Goal: Check status: Check status

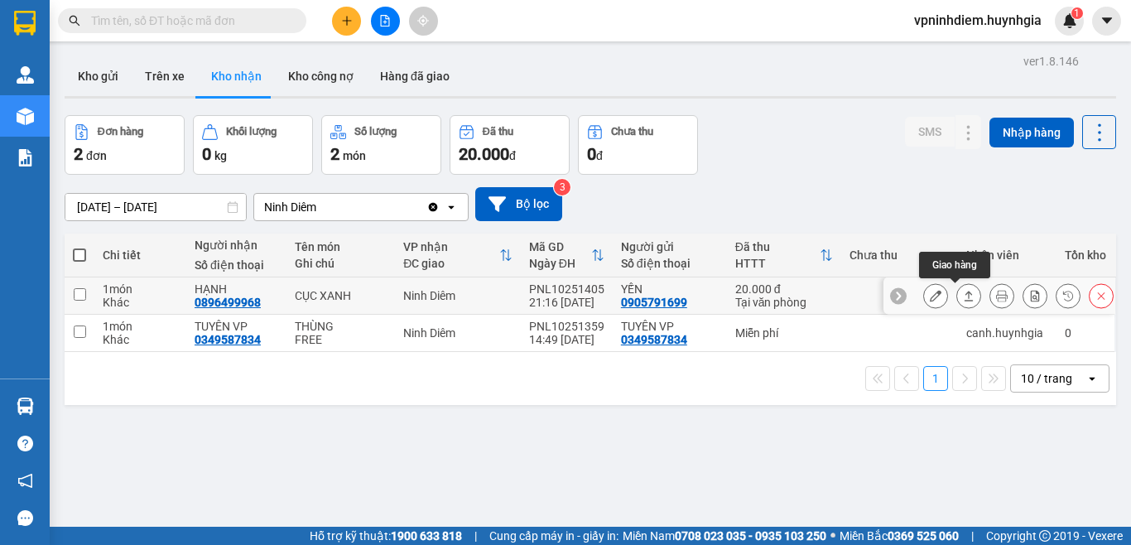
click at [963, 301] on icon at bounding box center [969, 296] width 12 height 12
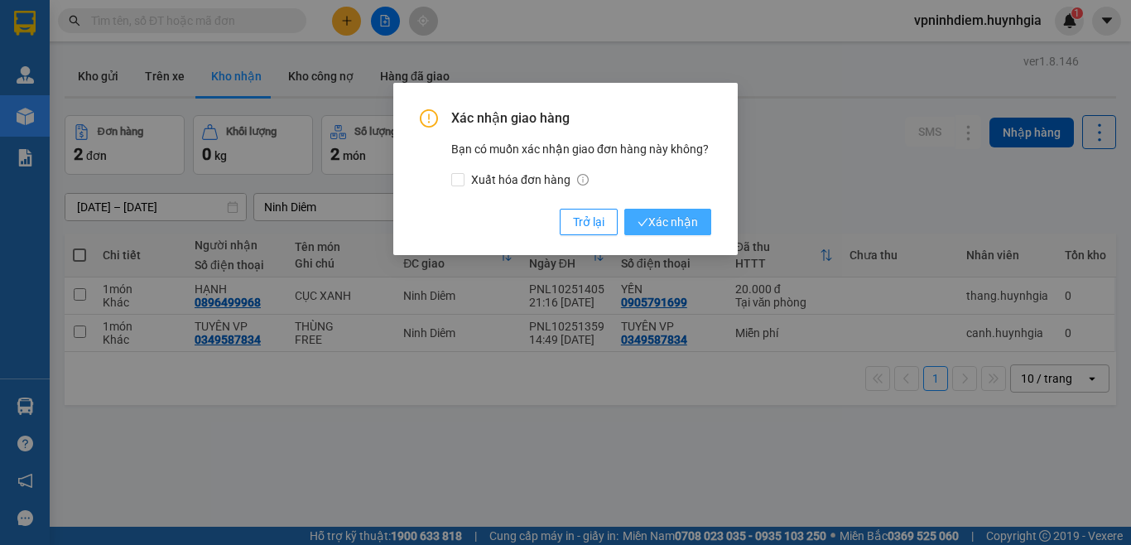
click at [690, 223] on span "Xác nhận" at bounding box center [668, 222] width 60 height 18
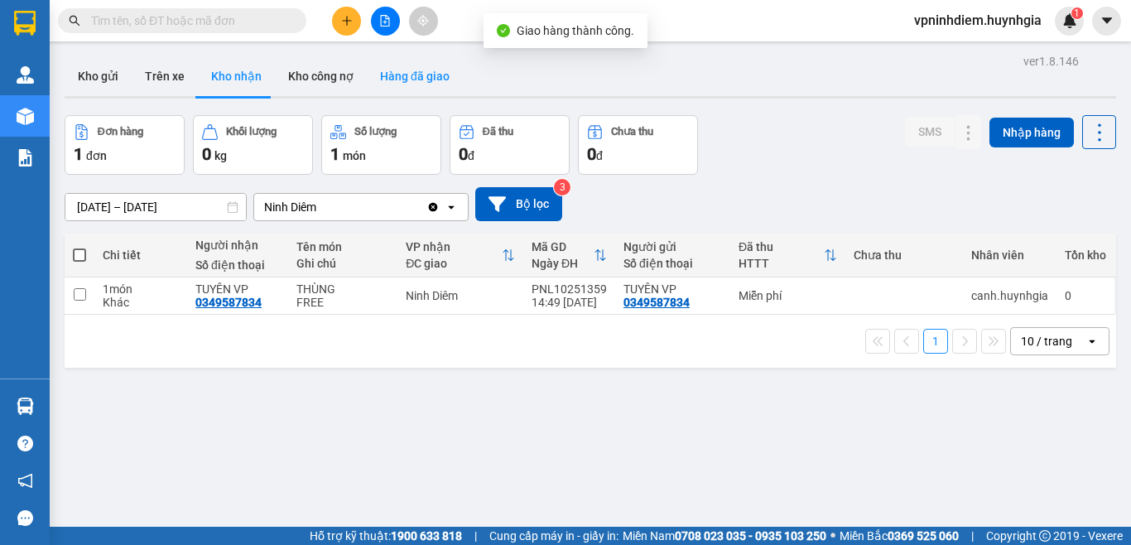
click at [409, 76] on button "Hàng đã giao" at bounding box center [415, 76] width 96 height 40
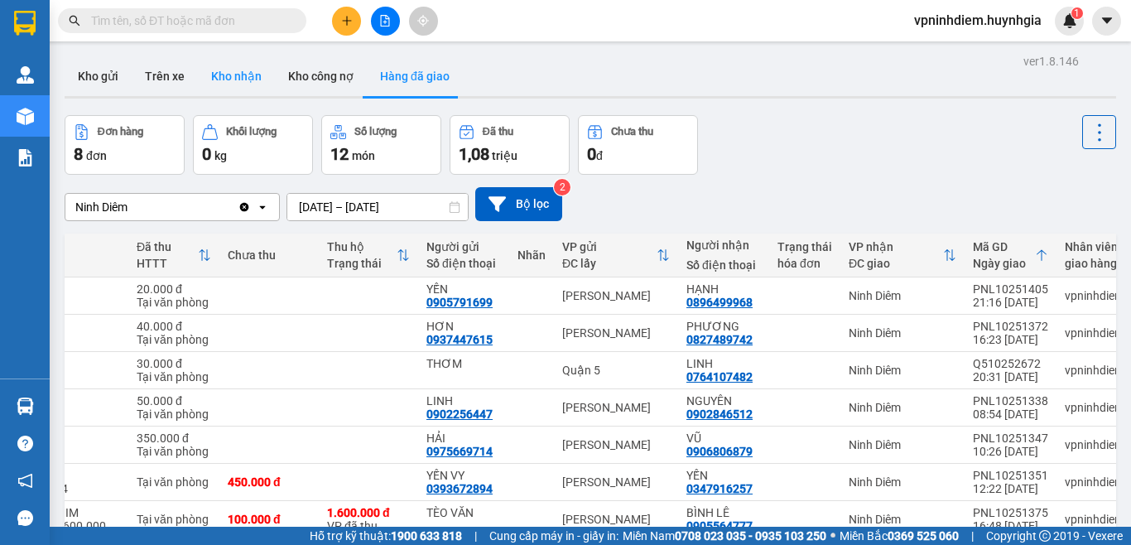
click at [233, 75] on button "Kho nhận" at bounding box center [236, 76] width 77 height 40
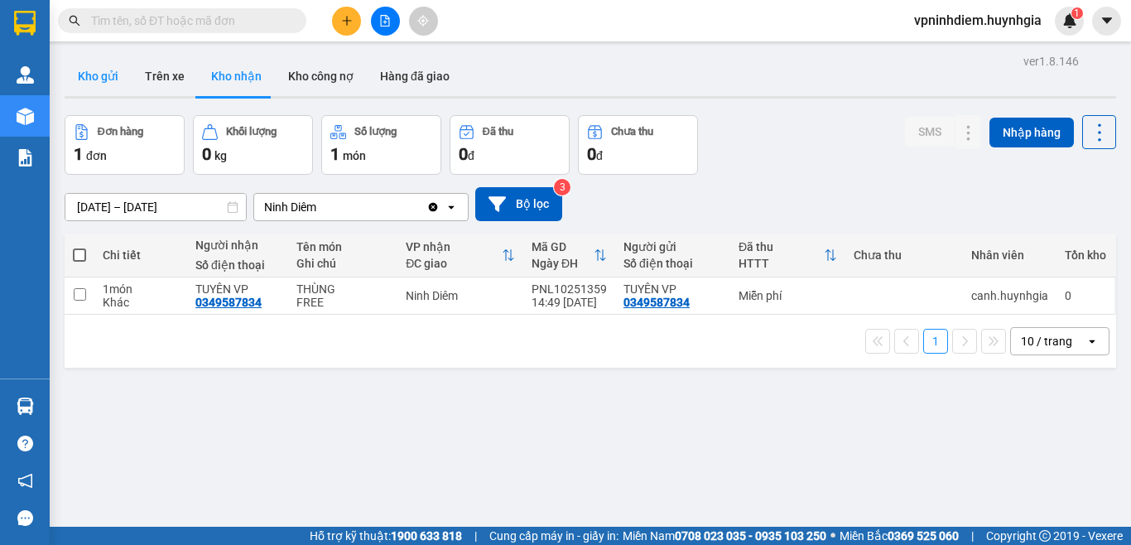
click at [112, 77] on button "Kho gửi" at bounding box center [98, 76] width 67 height 40
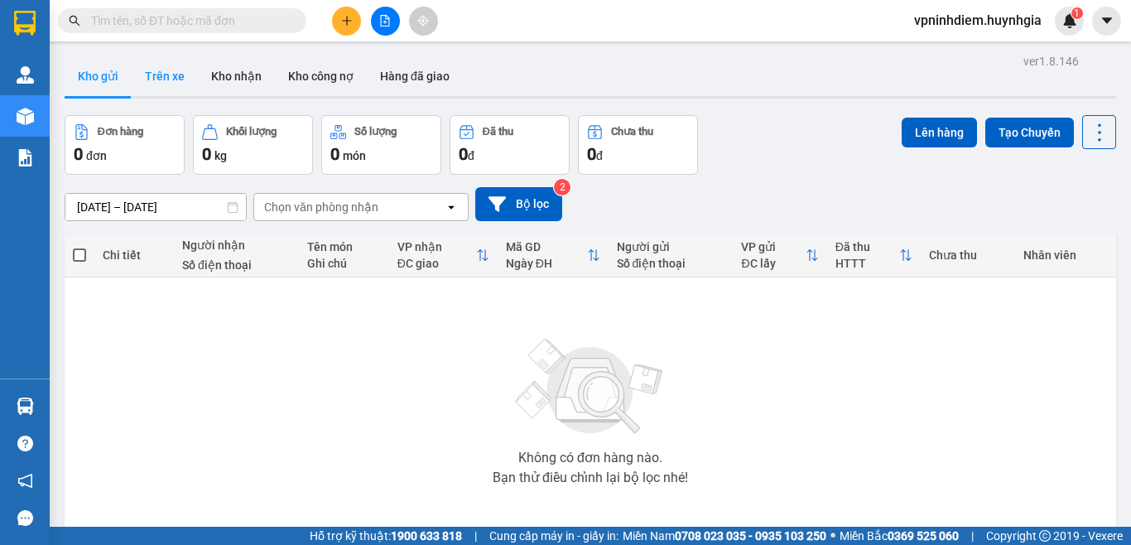
click at [158, 70] on button "Trên xe" at bounding box center [165, 76] width 66 height 40
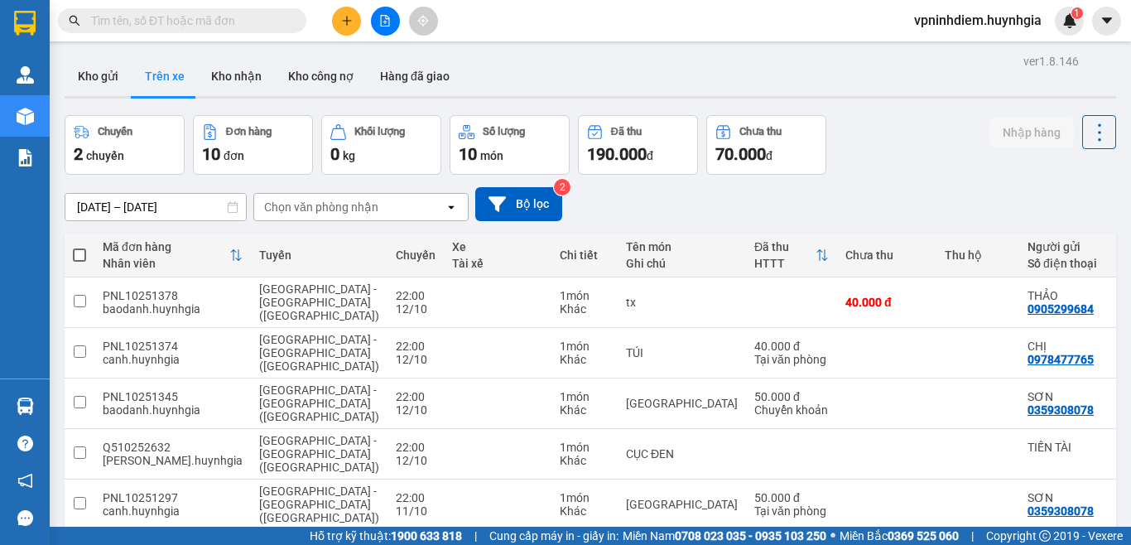
click at [230, 208] on icon at bounding box center [233, 207] width 12 height 12
click at [226, 207] on input "[DATE] – [DATE]" at bounding box center [155, 207] width 181 height 27
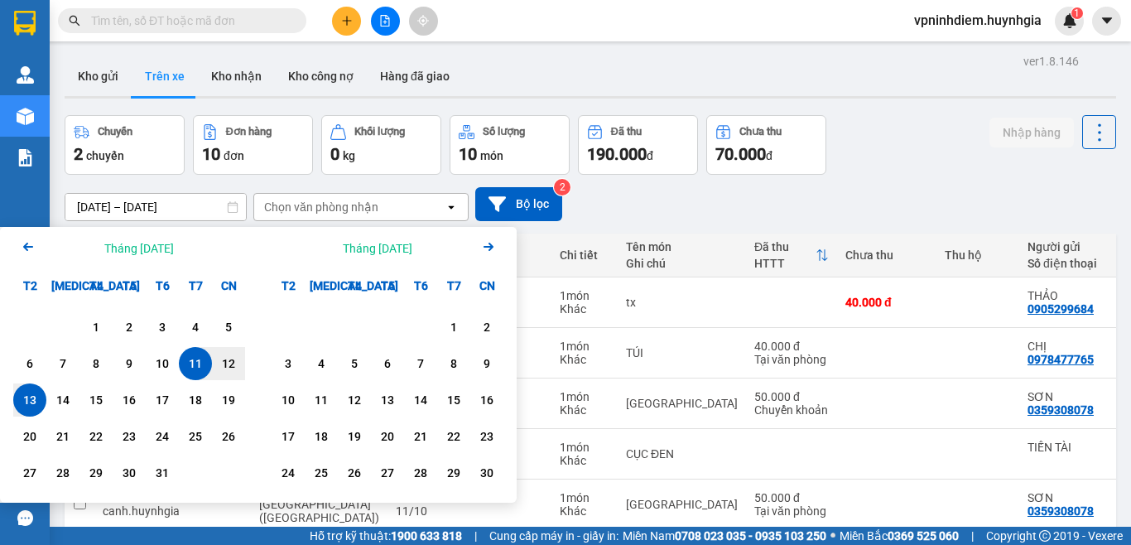
click at [38, 403] on div "13" at bounding box center [29, 400] width 23 height 20
click at [30, 399] on div "13" at bounding box center [29, 400] width 23 height 20
type input "[DATE] – [DATE]"
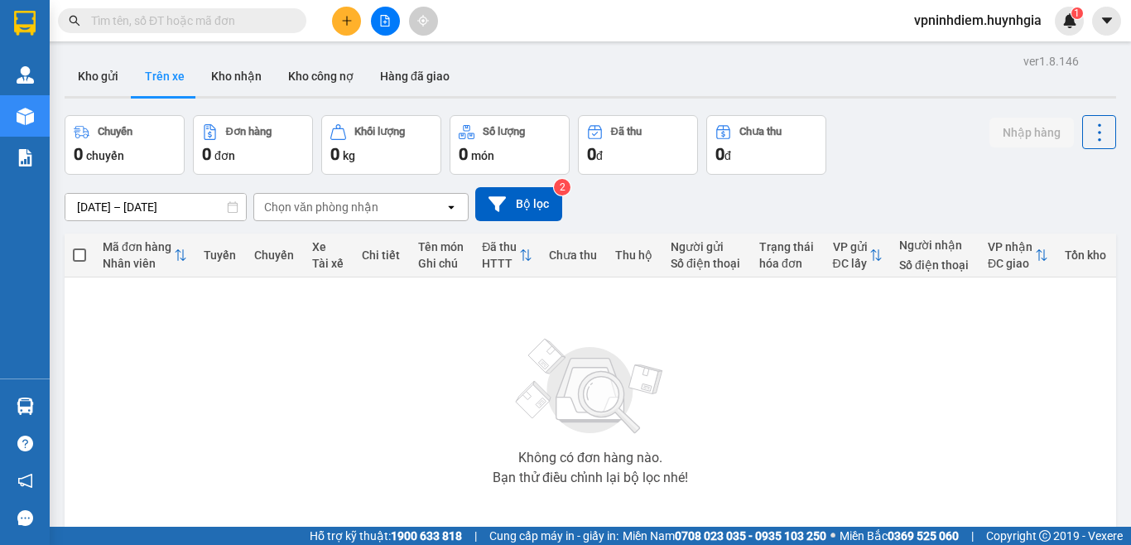
click at [413, 304] on div "Không có đơn hàng nào. Bạn thử điều chỉnh lại bộ lọc nhé!" at bounding box center [590, 406] width 1035 height 248
click at [253, 84] on button "Kho nhận" at bounding box center [236, 76] width 77 height 40
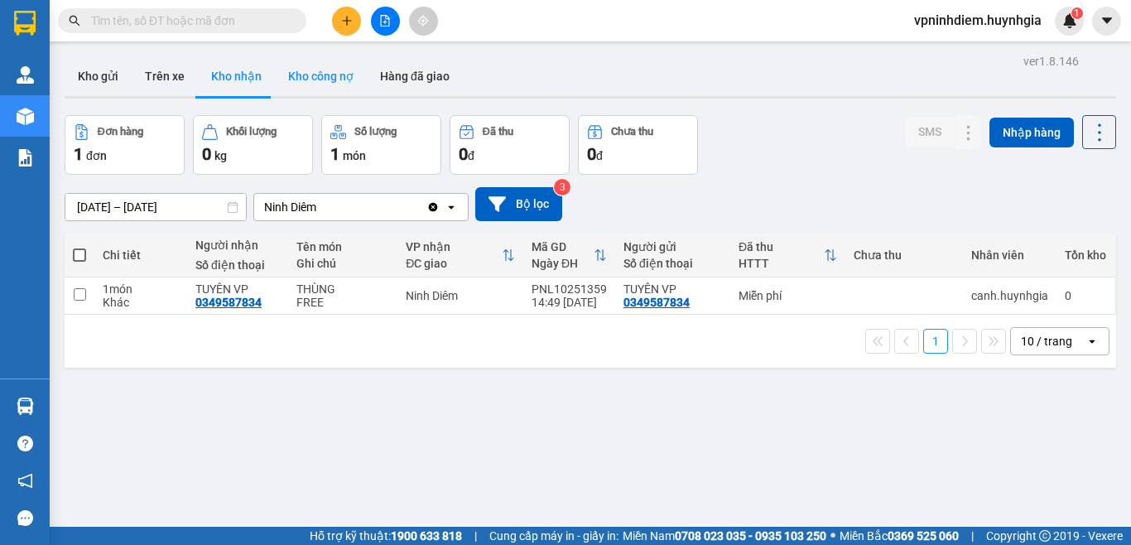
click at [305, 73] on button "Kho công nợ" at bounding box center [321, 76] width 92 height 40
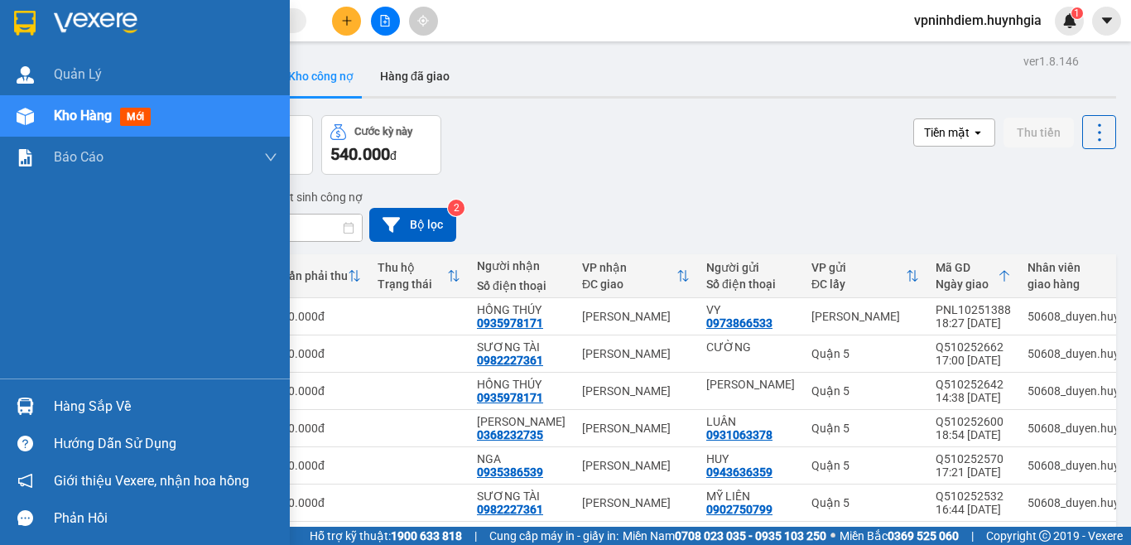
click at [75, 409] on div "Hàng sắp về" at bounding box center [166, 406] width 224 height 25
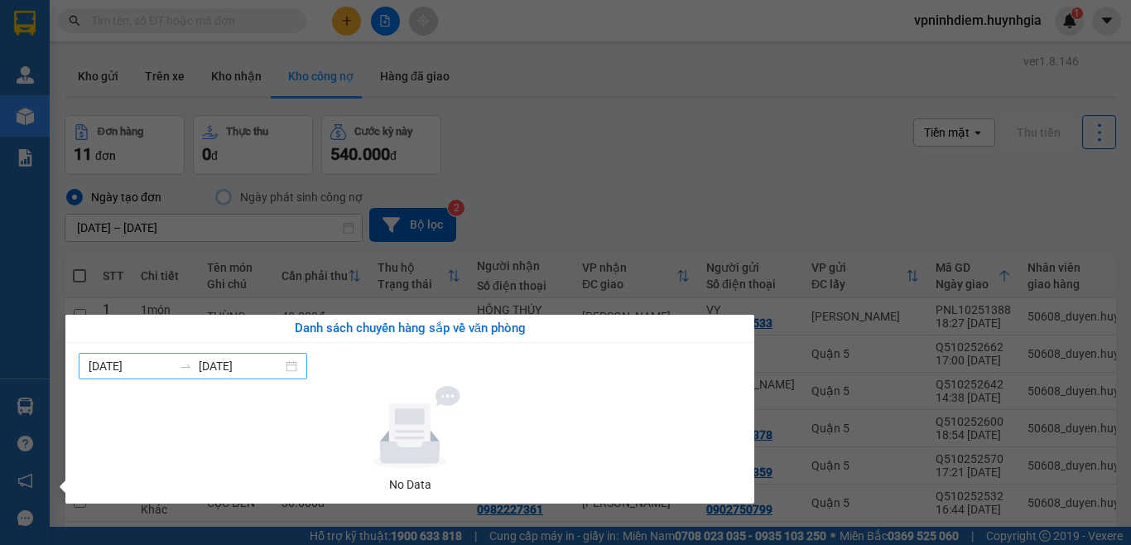
click at [304, 370] on div "[DATE] [DATE]" at bounding box center [193, 366] width 229 height 27
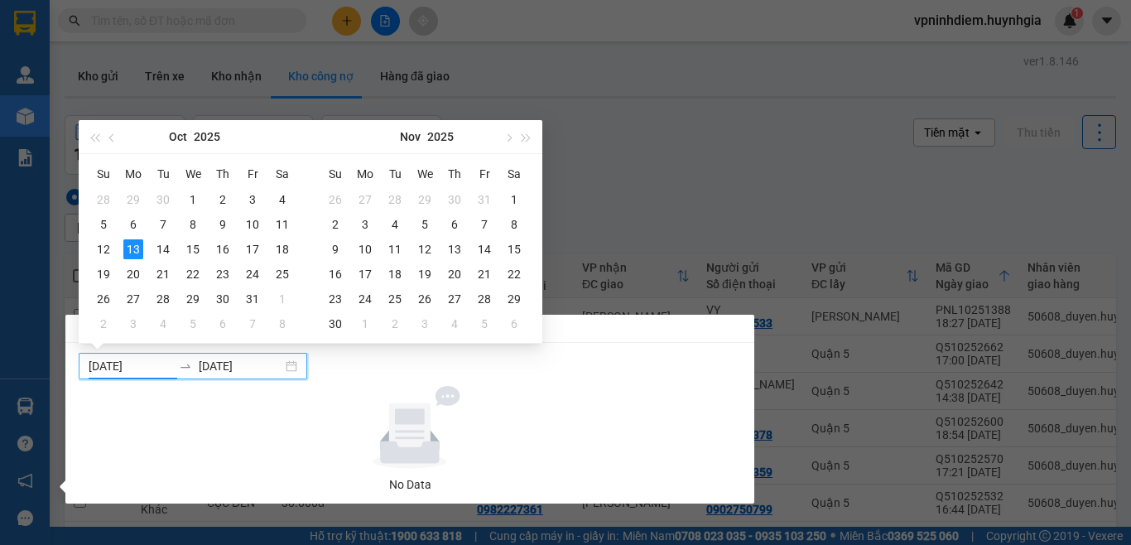
click at [304, 370] on div "[DATE] [DATE]" at bounding box center [193, 366] width 229 height 27
type input "[DATE]"
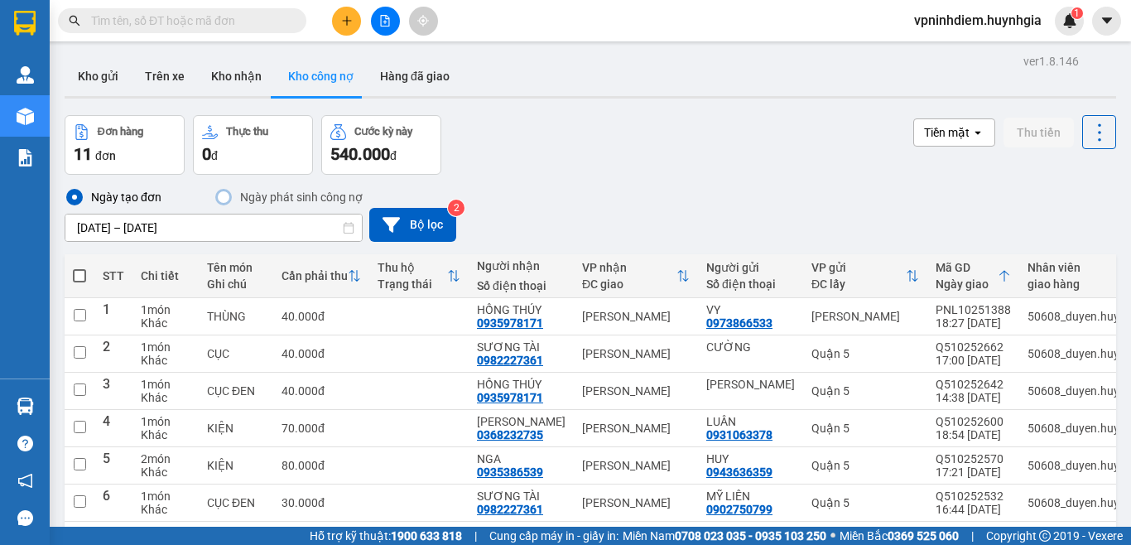
click at [614, 146] on section "Kết quả tìm kiếm ( 0 ) Bộ lọc No Data vpninhdiem.huynhgia 1 Quản [PERSON_NAME] …" at bounding box center [565, 272] width 1131 height 545
click at [403, 78] on button "Hàng đã giao" at bounding box center [415, 76] width 96 height 40
